Goal: Transaction & Acquisition: Purchase product/service

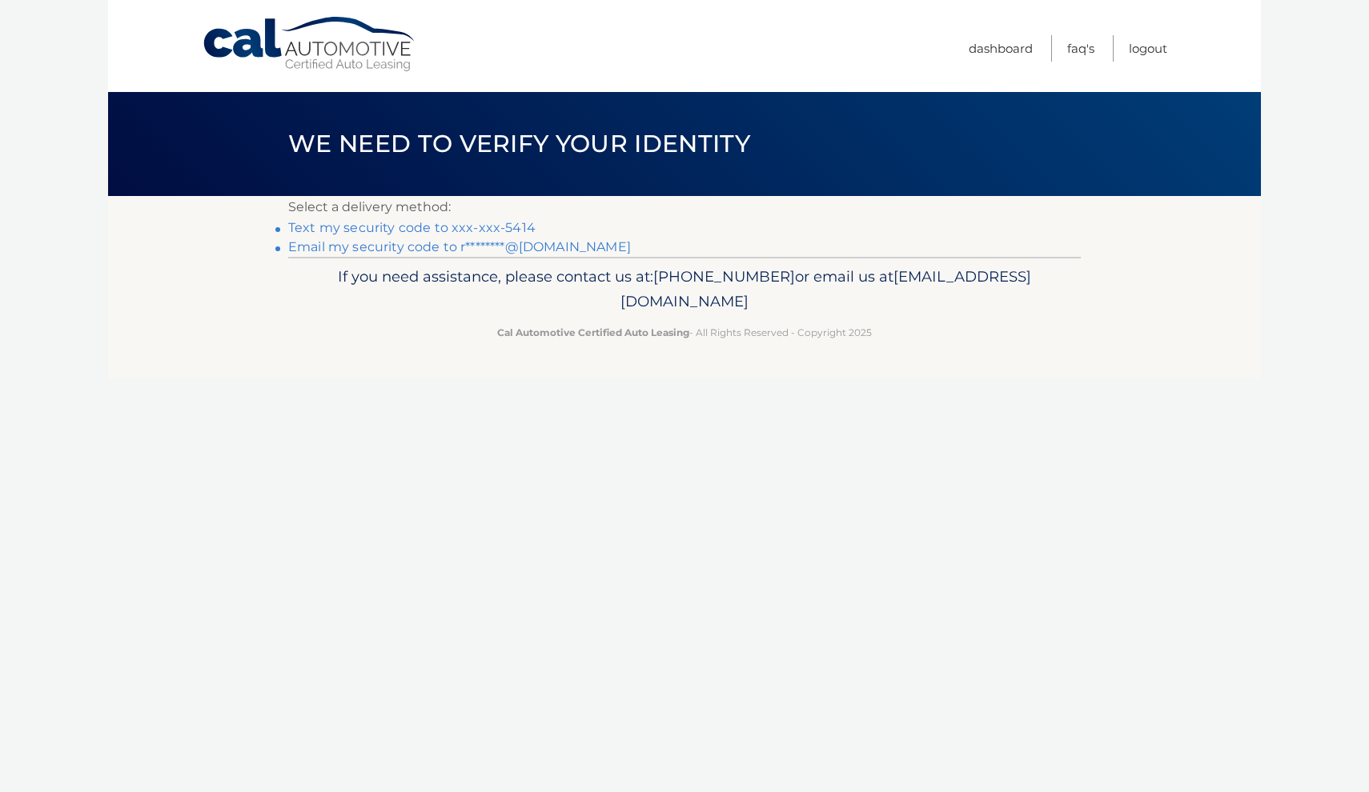
click at [507, 230] on link "Text my security code to xxx-xxx-5414" at bounding box center [411, 227] width 247 height 15
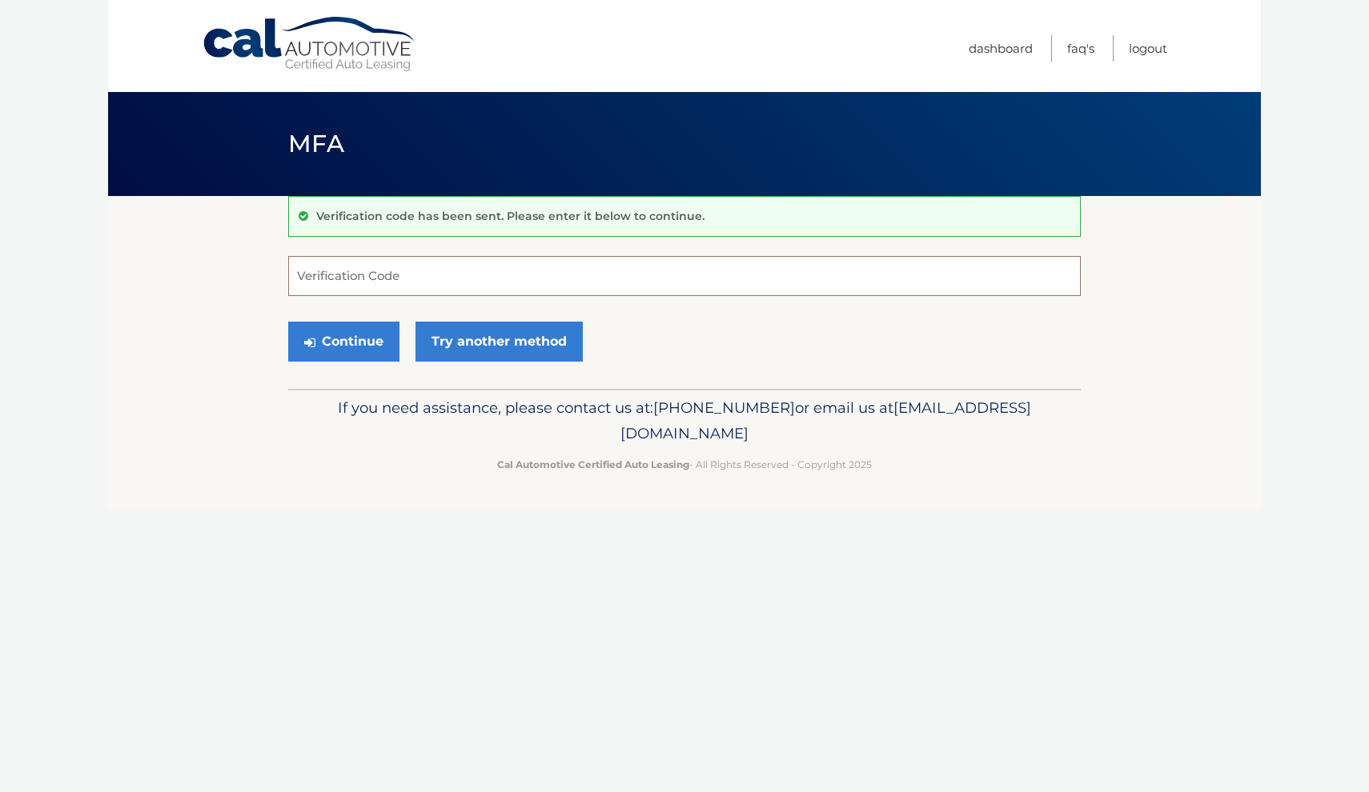
click at [479, 271] on input "Verification Code" at bounding box center [684, 276] width 792 height 40
type input "306483"
click at [349, 349] on button "Continue" at bounding box center [343, 342] width 111 height 40
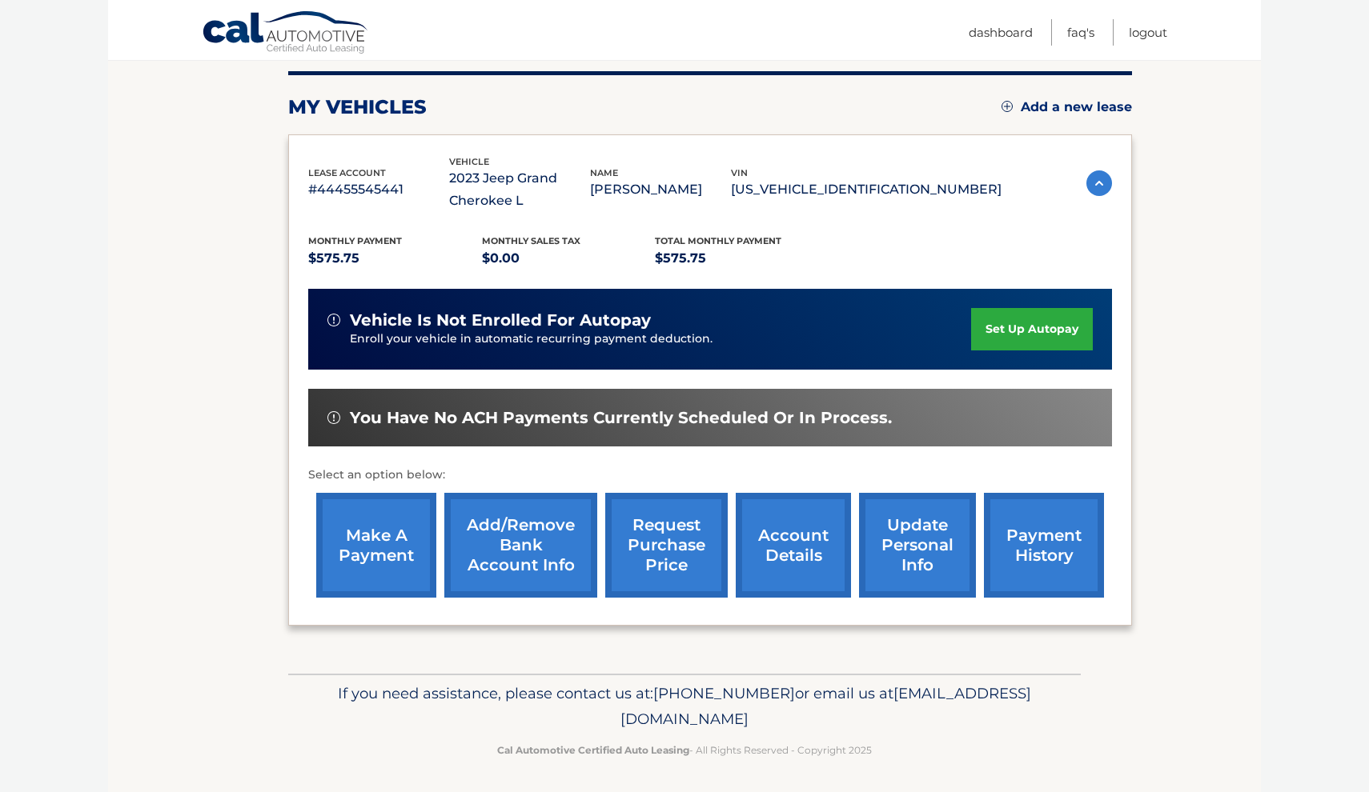
scroll to position [196, 0]
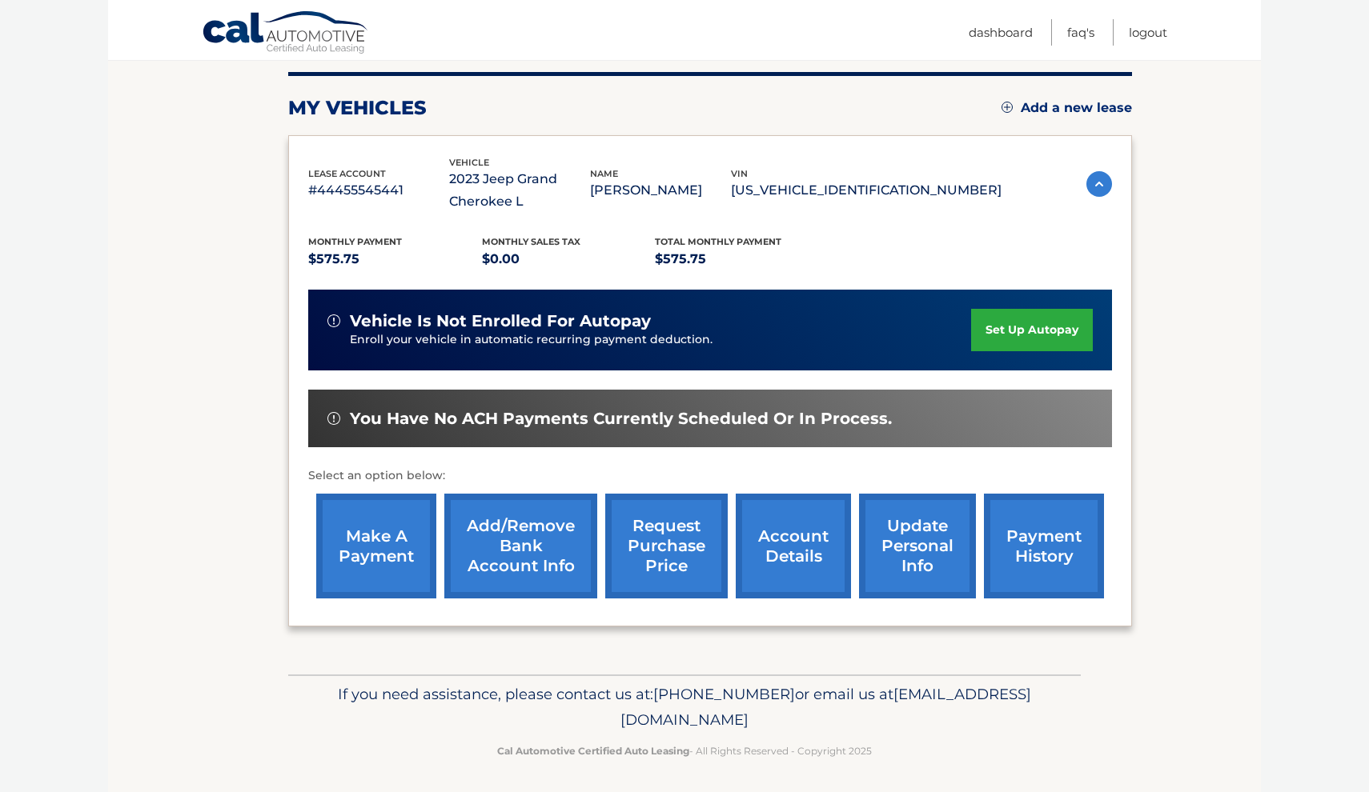
click at [379, 552] on link "make a payment" at bounding box center [376, 546] width 120 height 105
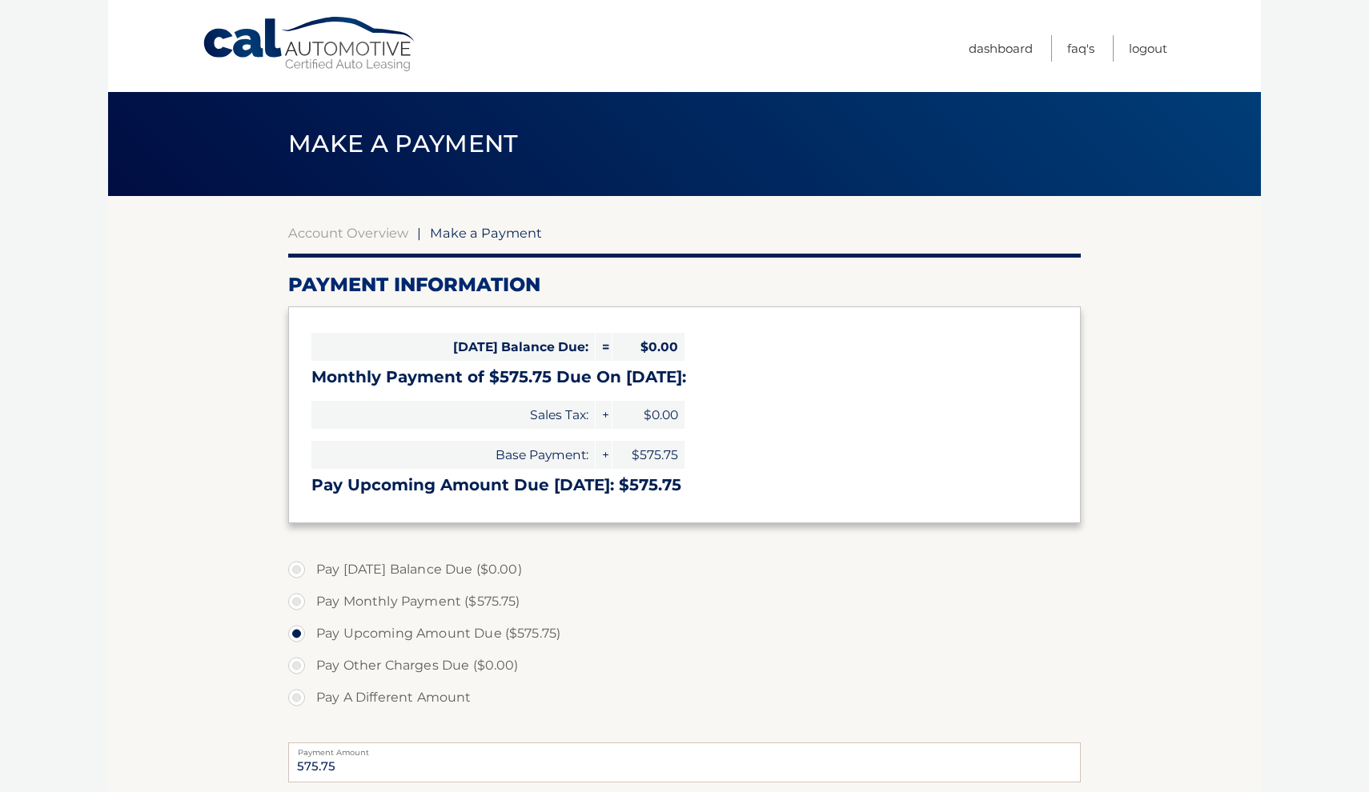
select select "ZjZhNzZlNWEtZDc0MC00MjU3LTkwNzQtNjFlMDhjNWJjNTI2"
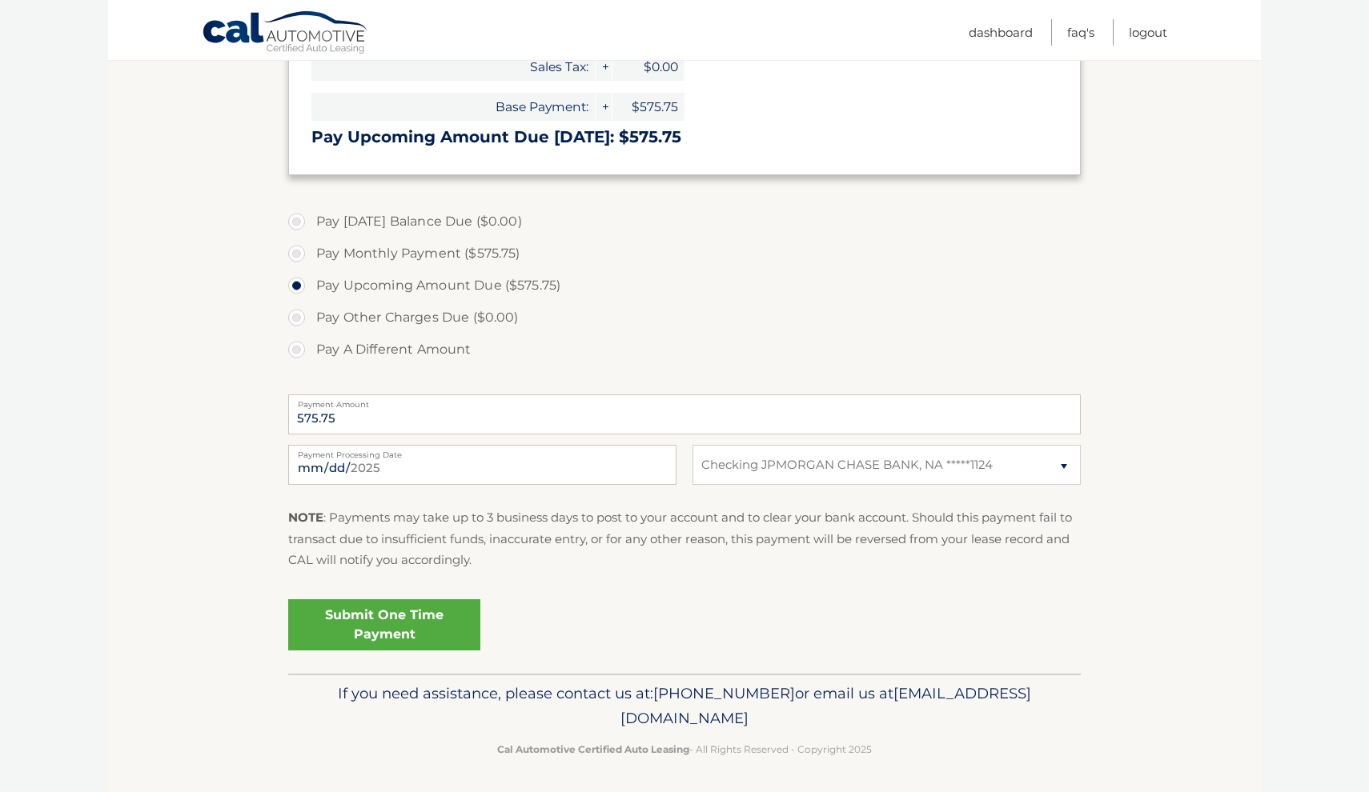
scroll to position [347, 0]
click at [415, 615] on link "Submit One Time Payment" at bounding box center [384, 625] width 192 height 51
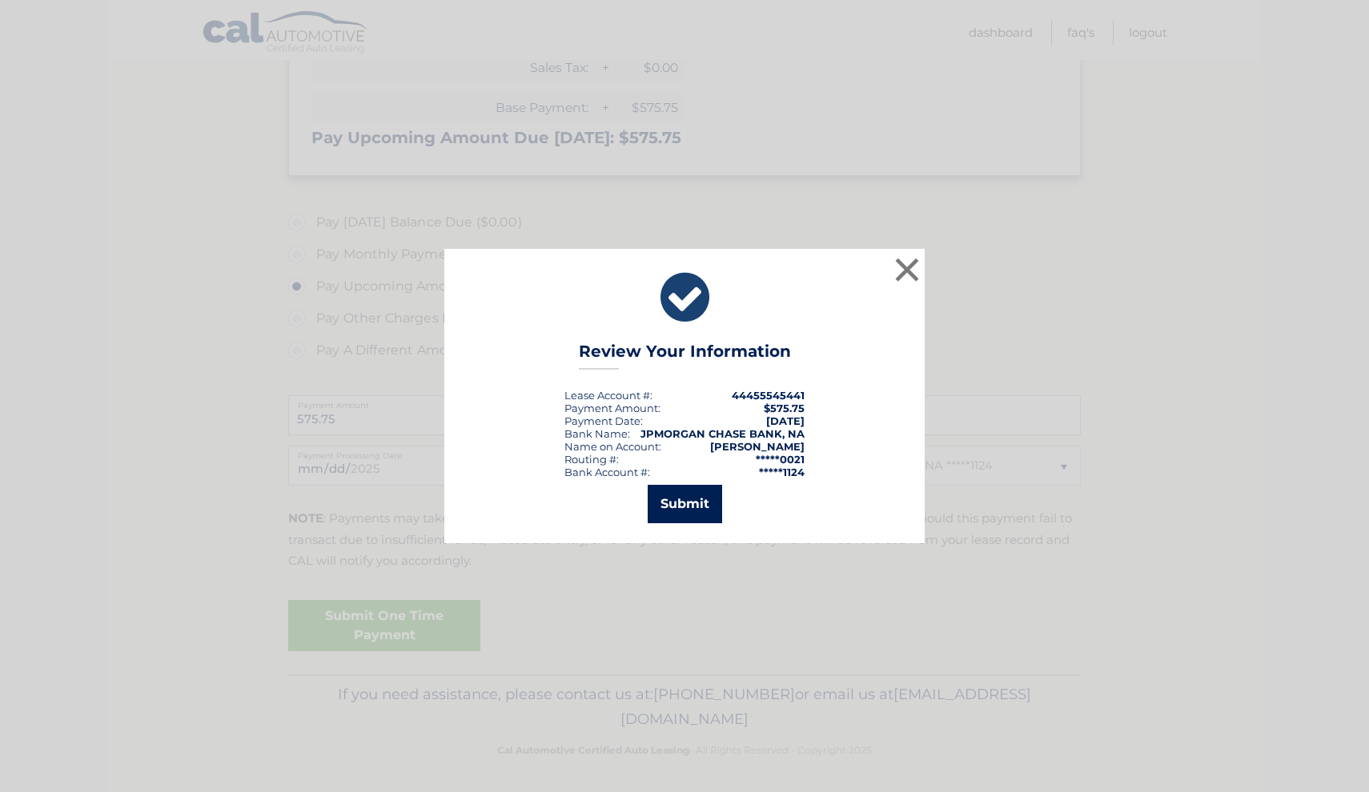
click at [690, 507] on button "Submit" at bounding box center [685, 504] width 74 height 38
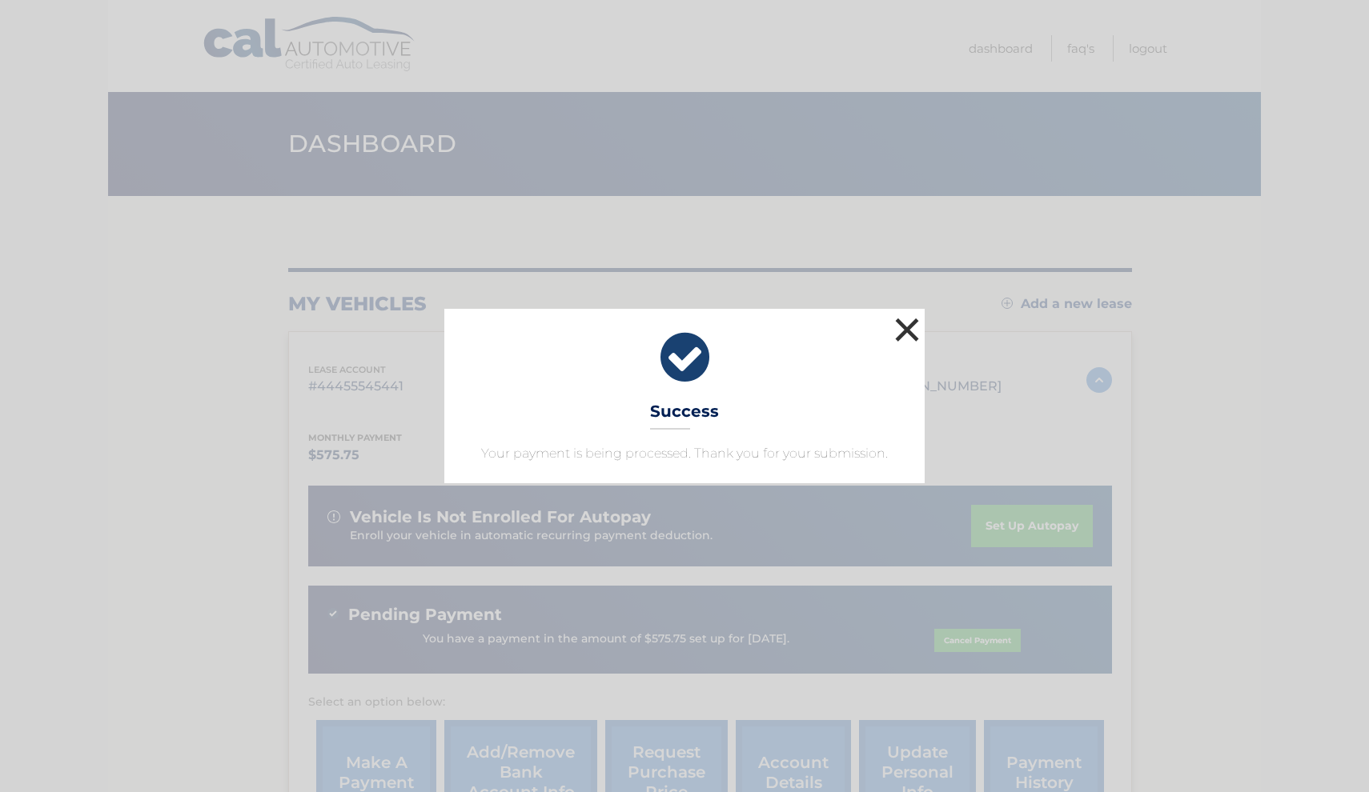
click at [905, 320] on button "×" at bounding box center [907, 330] width 32 height 32
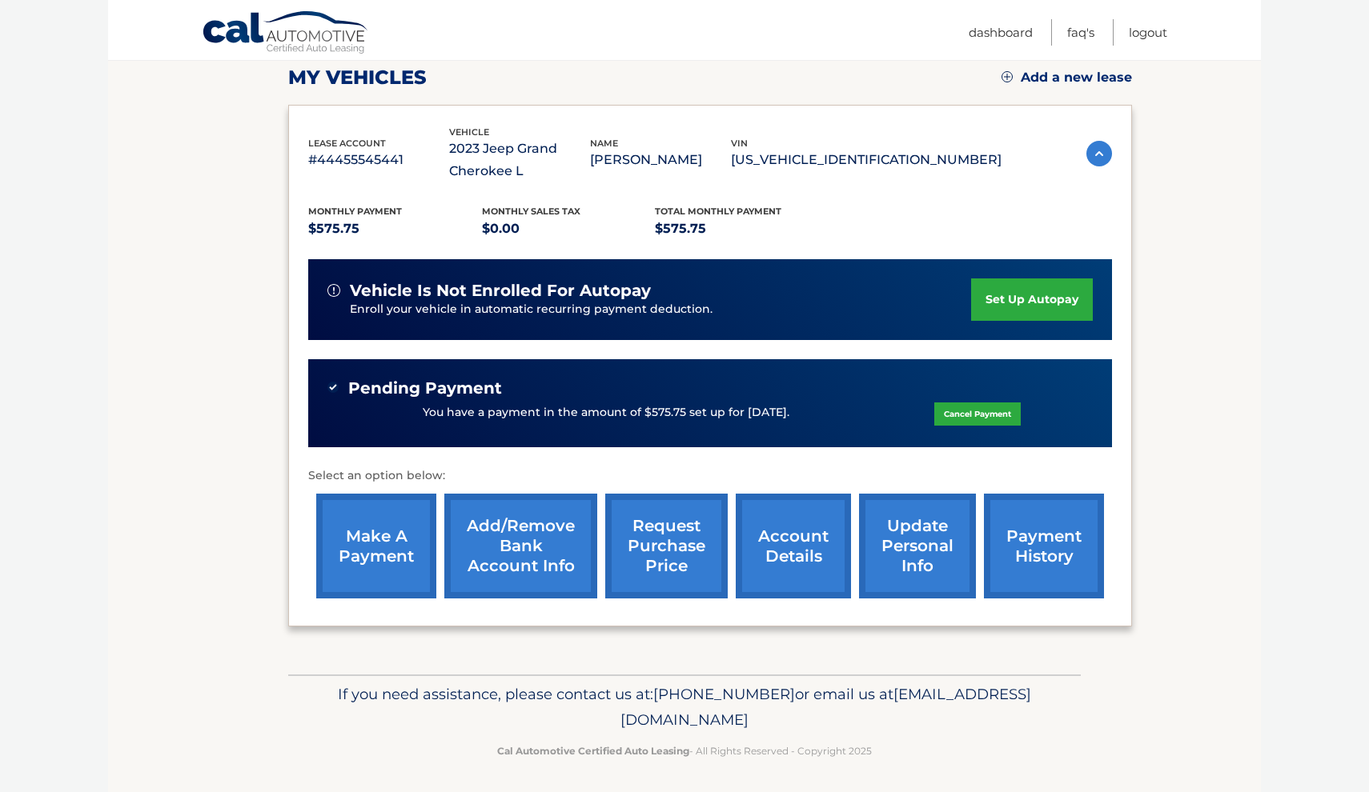
scroll to position [226, 0]
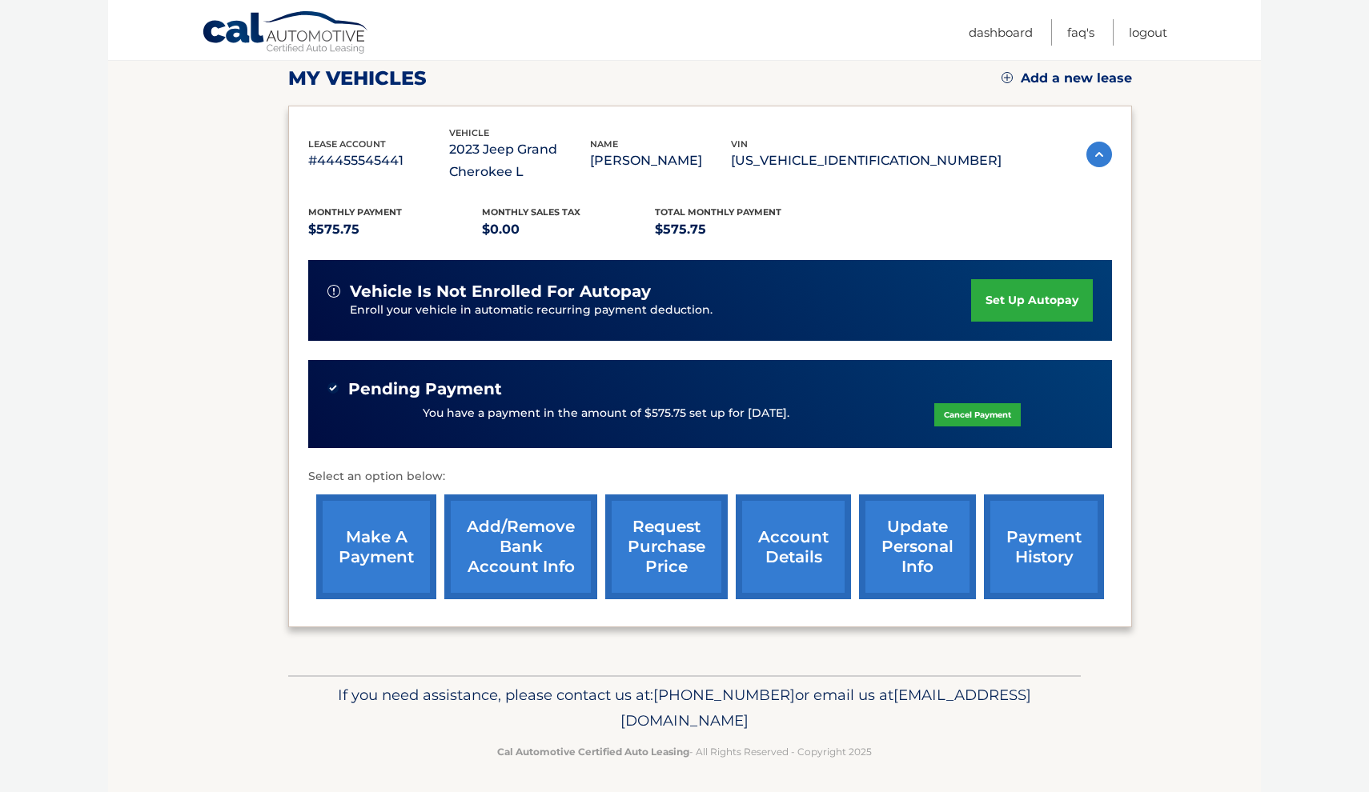
click at [802, 556] on link "account details" at bounding box center [793, 547] width 115 height 105
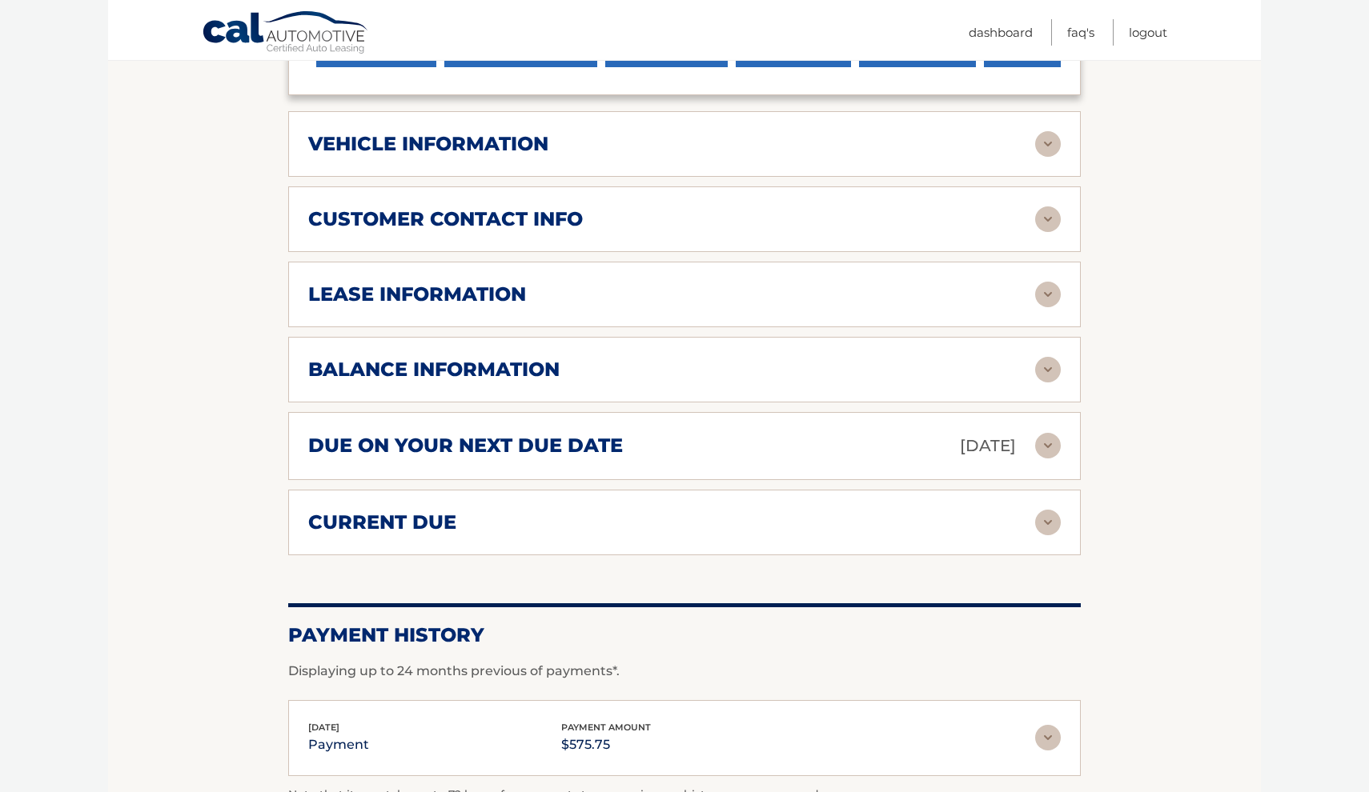
scroll to position [777, 0]
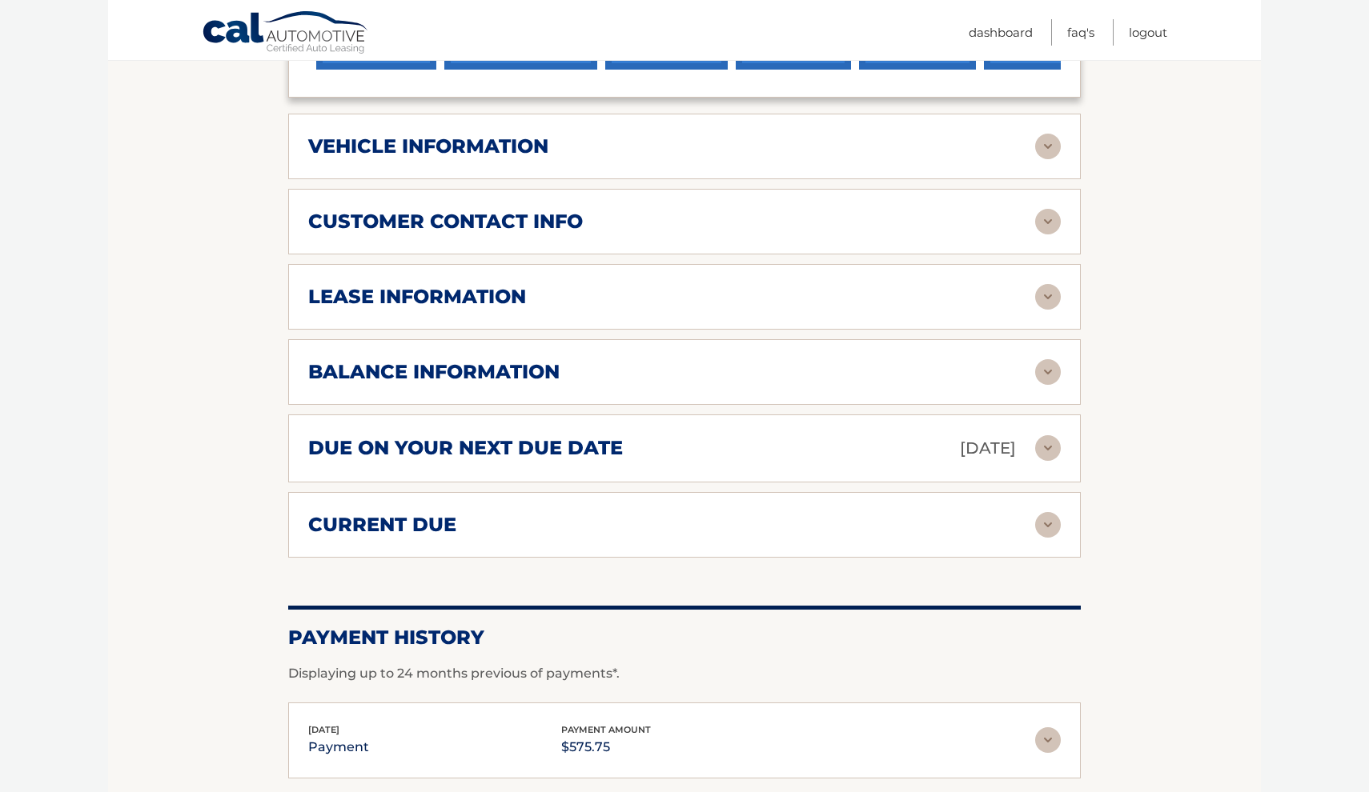
click at [625, 364] on div "balance information" at bounding box center [671, 372] width 727 height 24
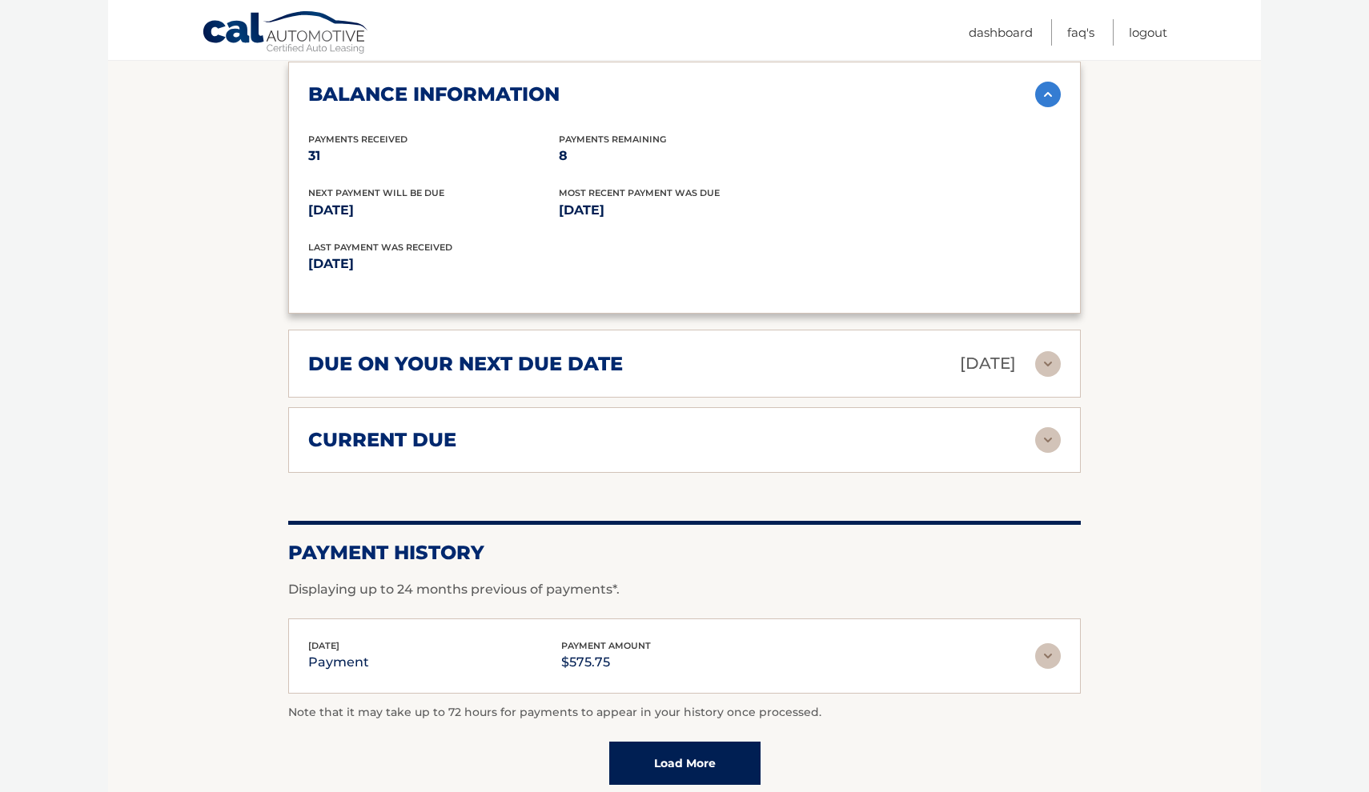
scroll to position [1137, 0]
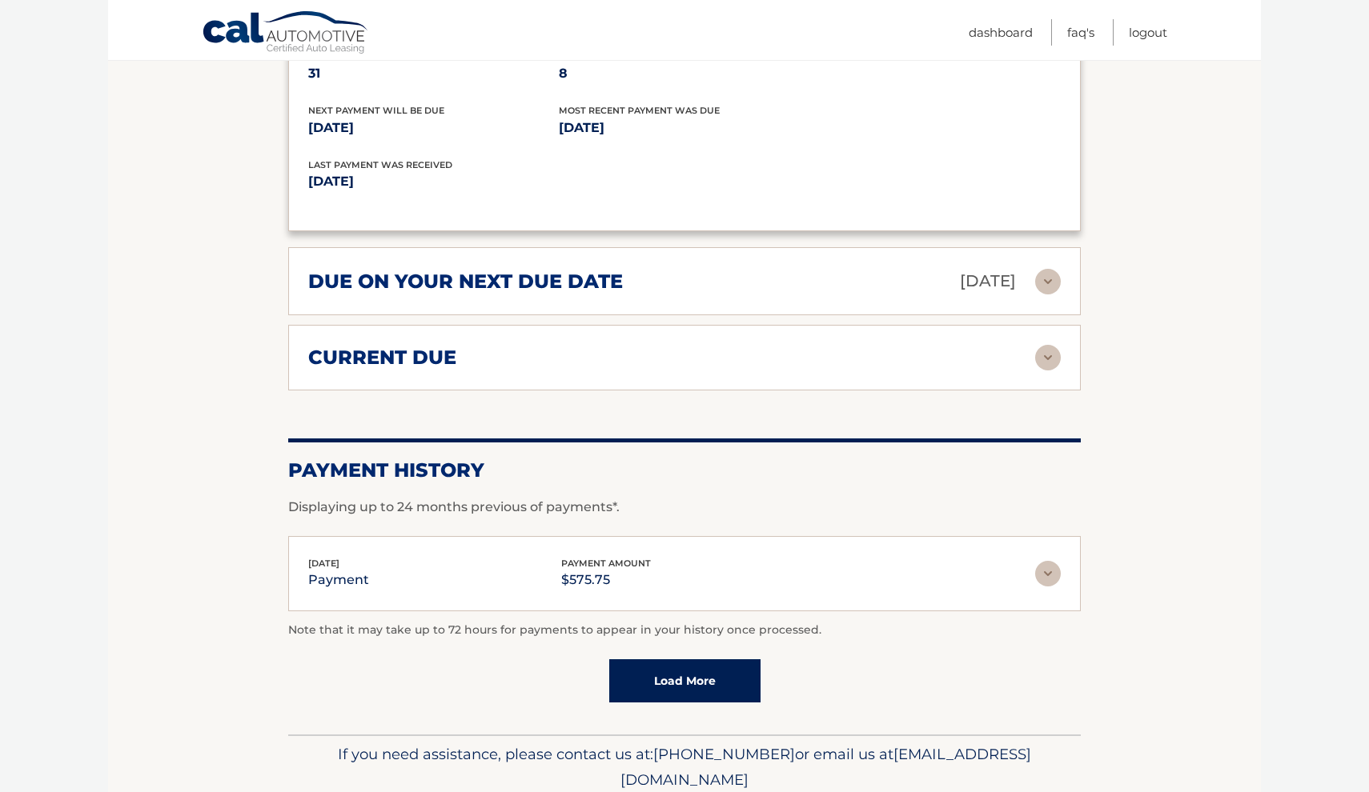
click at [656, 369] on div "current due Late Charges $0.00 Miscelleneous Charges* $0.00 Sales Tax $0.00 pay…" at bounding box center [684, 358] width 792 height 66
click at [1037, 357] on img at bounding box center [1048, 358] width 26 height 26
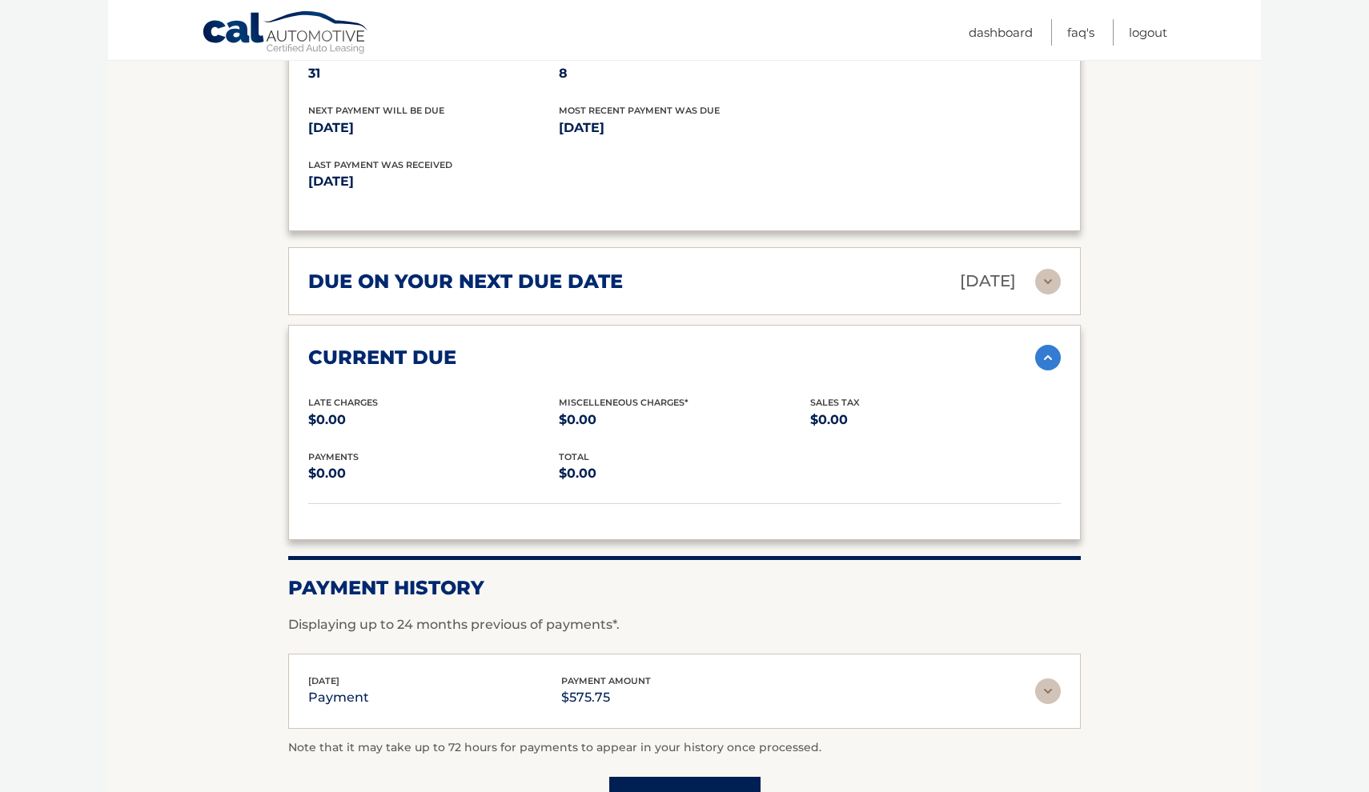
click at [1037, 357] on img at bounding box center [1048, 358] width 26 height 26
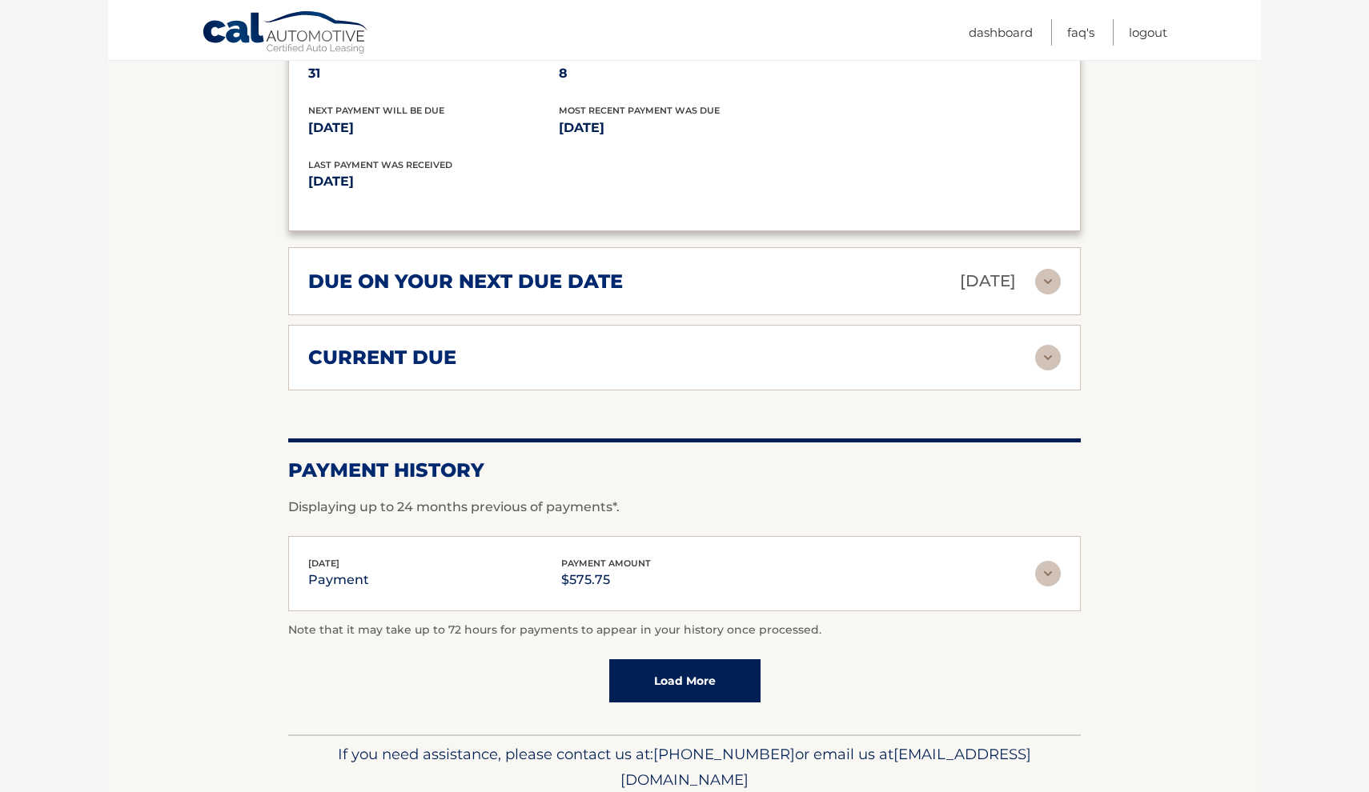
click at [1043, 286] on img at bounding box center [1048, 282] width 26 height 26
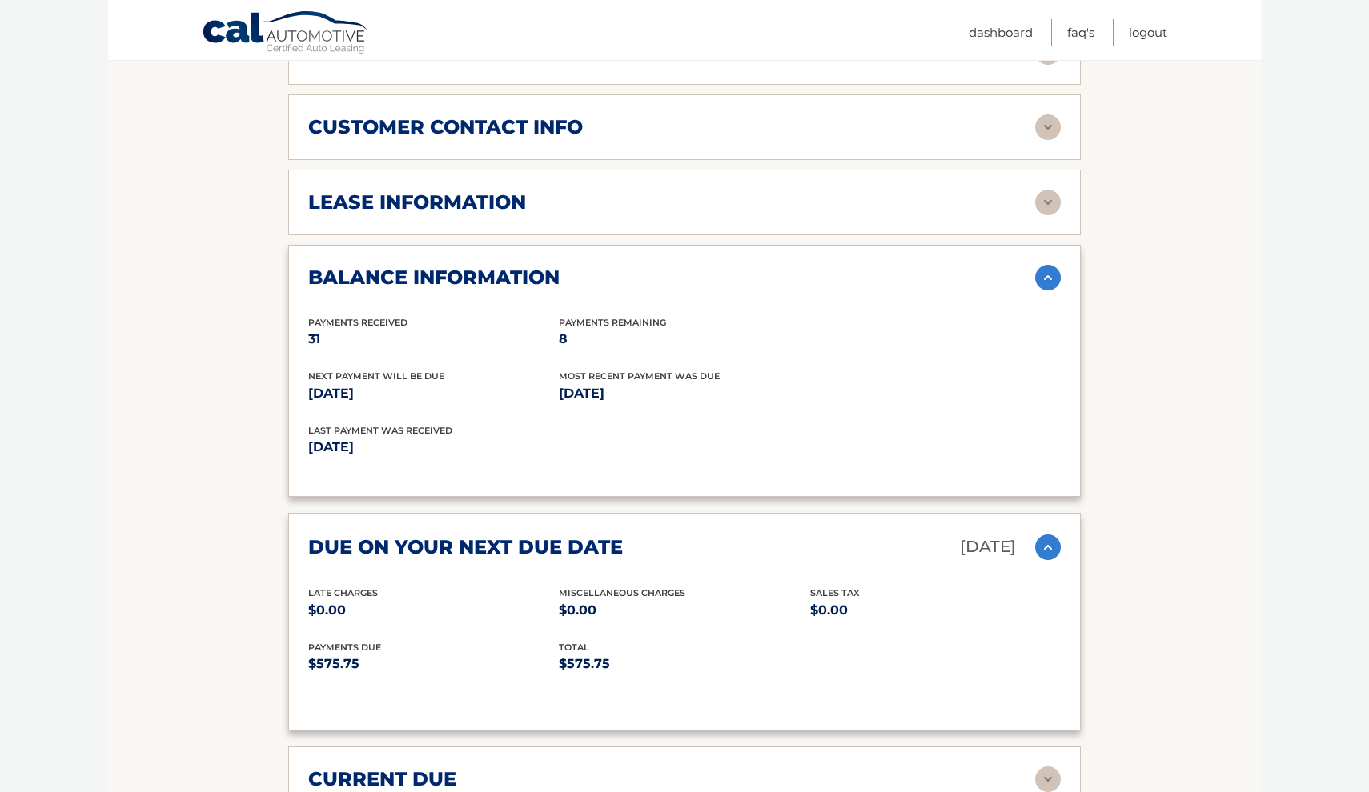
scroll to position [870, 0]
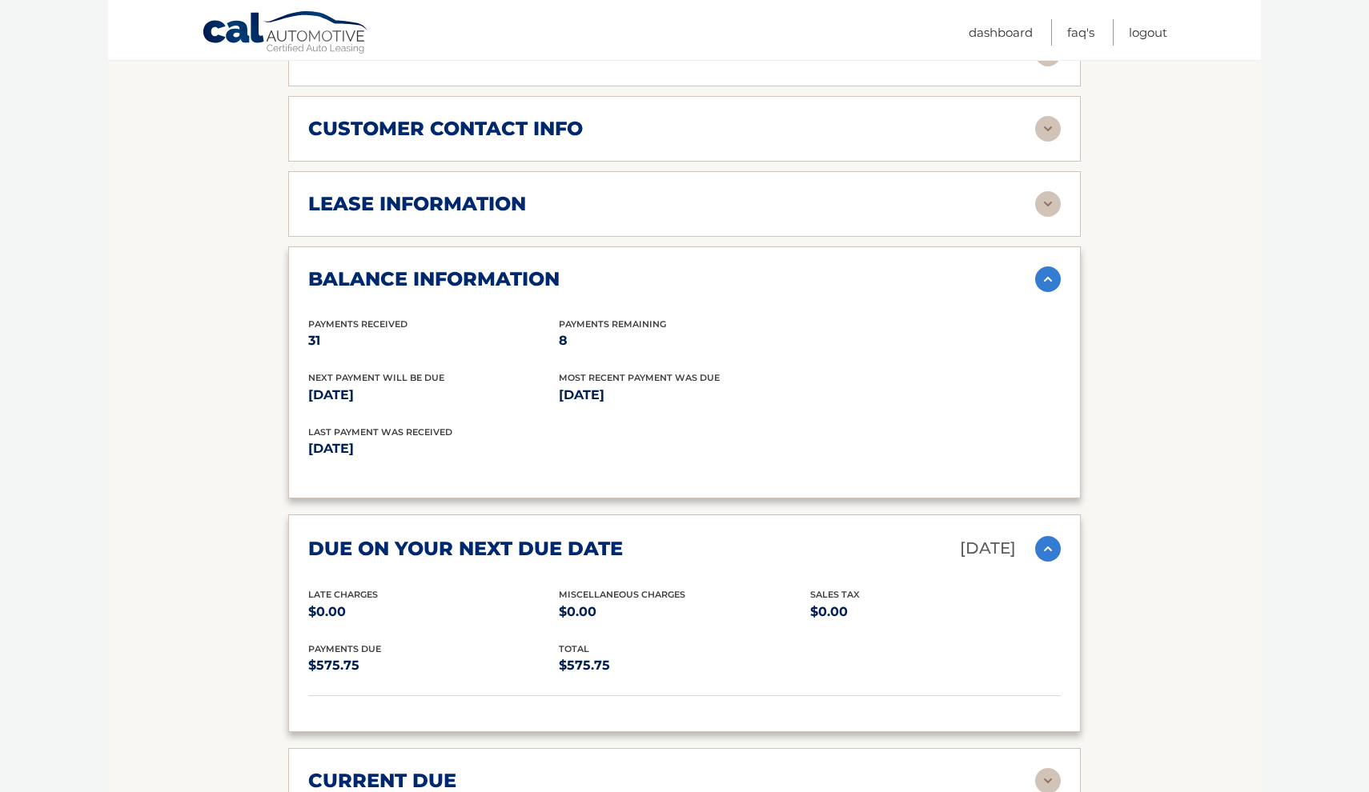
click at [920, 211] on div "lease information" at bounding box center [671, 204] width 727 height 24
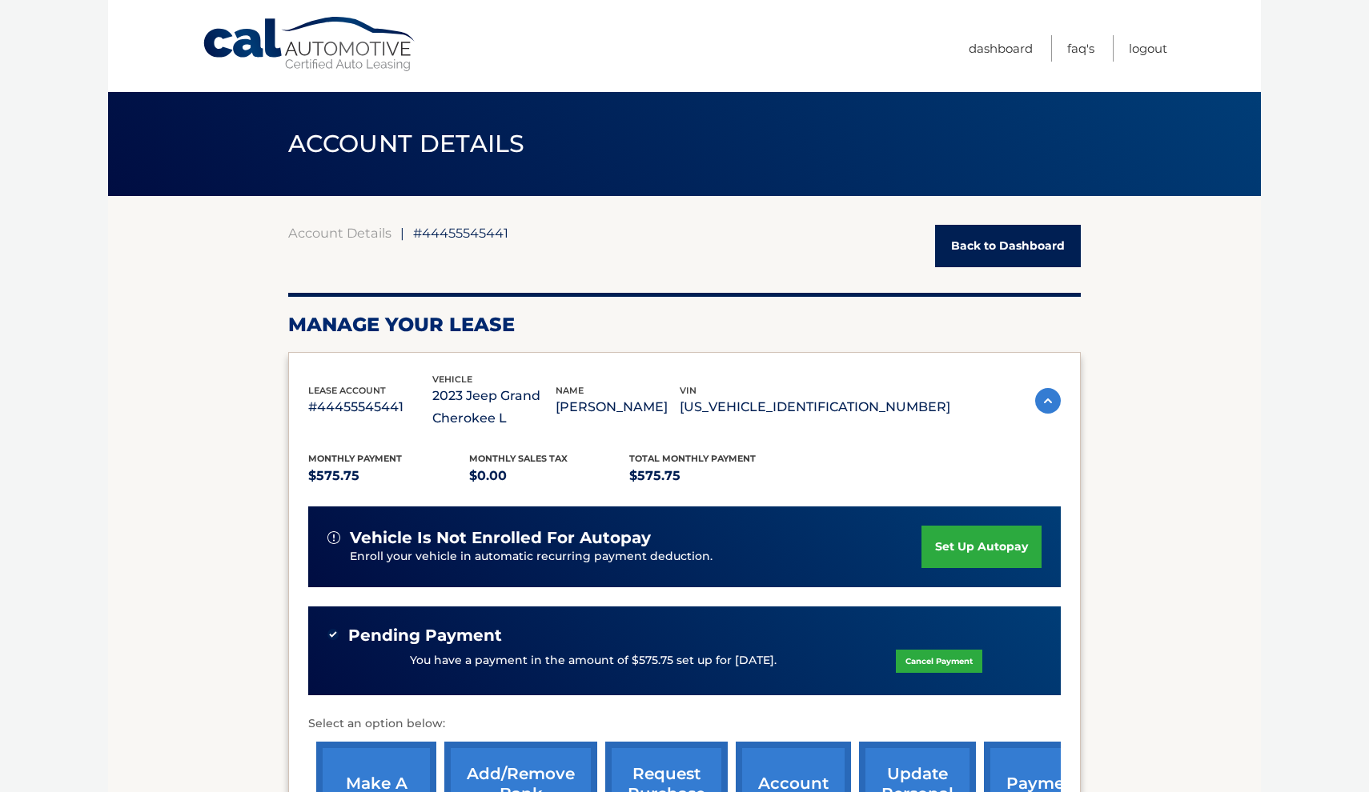
scroll to position [0, 0]
